Goal: Find specific page/section: Find specific page/section

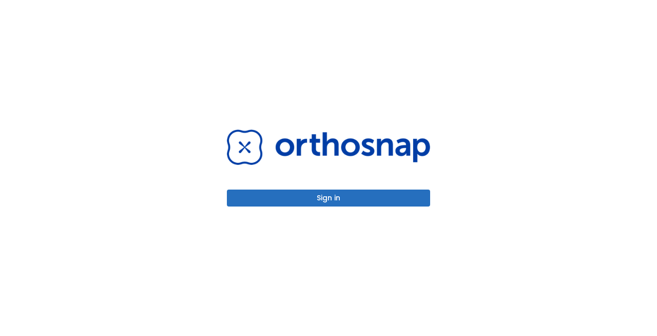
click at [329, 200] on button "Sign in" at bounding box center [328, 197] width 203 height 17
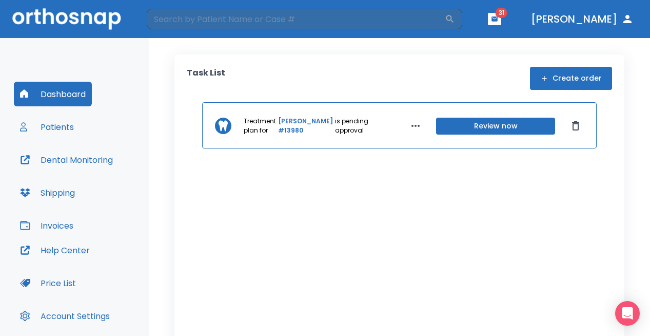
click at [46, 129] on button "Patients" at bounding box center [47, 126] width 66 height 25
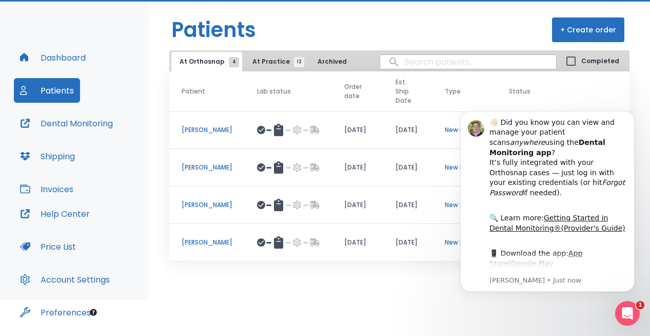
scroll to position [41, 0]
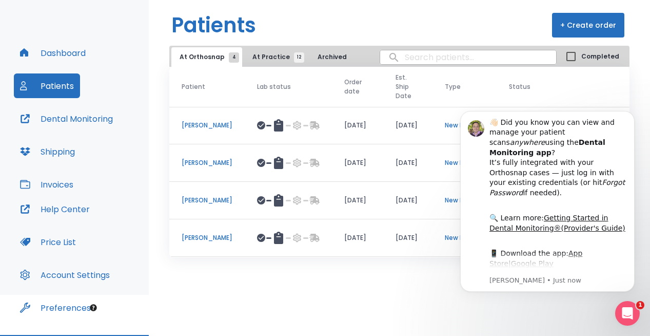
click at [298, 295] on html "​ 31 [PERSON_NAME] Dashboard Patients Dental Monitoring Shipping Invoices Help …" at bounding box center [325, 127] width 650 height 336
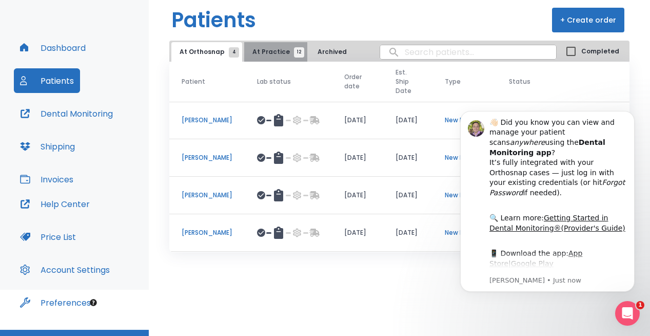
click at [274, 53] on span "At Practice 12" at bounding box center [275, 51] width 47 height 9
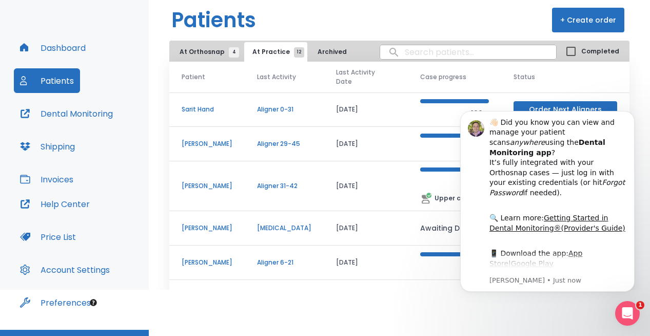
click at [198, 111] on p "Sarit Hand" at bounding box center [207, 109] width 51 height 9
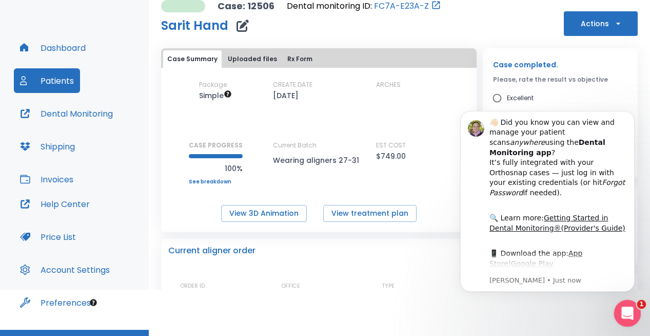
click at [629, 321] on div "Open Intercom Messenger" at bounding box center [626, 312] width 34 height 34
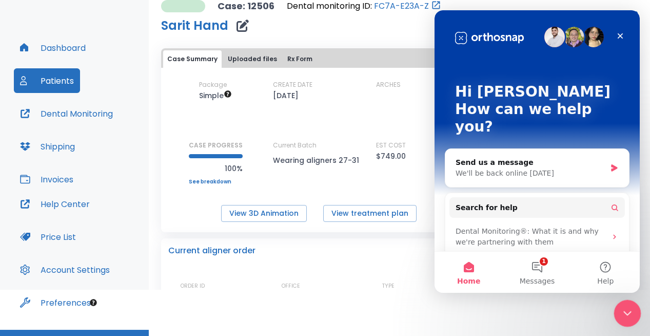
click at [627, 311] on icon "Close Intercom Messenger" at bounding box center [625, 311] width 7 height 4
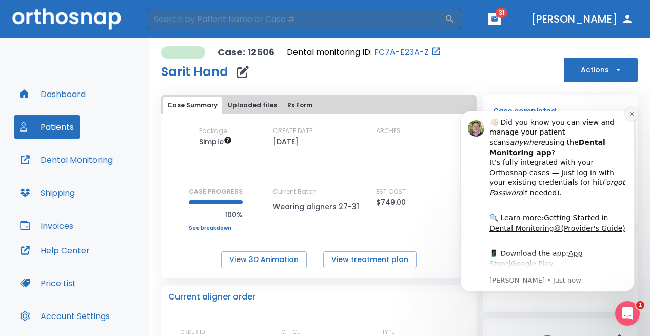
click at [632, 112] on icon "Dismiss notification" at bounding box center [632, 114] width 6 height 6
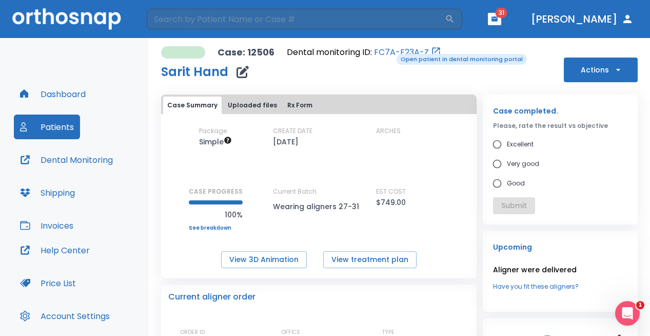
click at [390, 53] on link "FC7A-E23A-Z" at bounding box center [401, 52] width 55 height 12
